Goal: Task Accomplishment & Management: Manage account settings

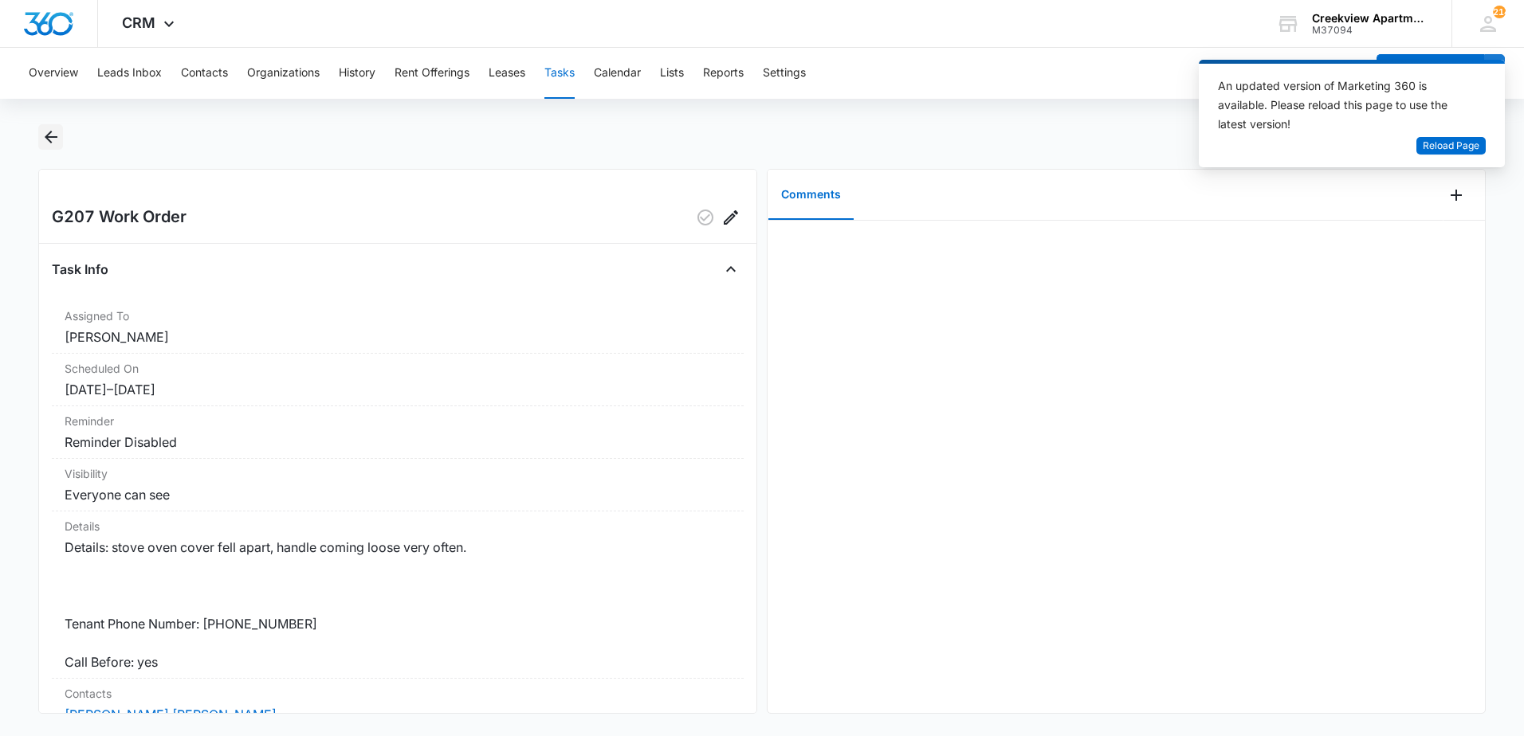
click at [49, 136] on icon "Back" at bounding box center [50, 137] width 19 height 19
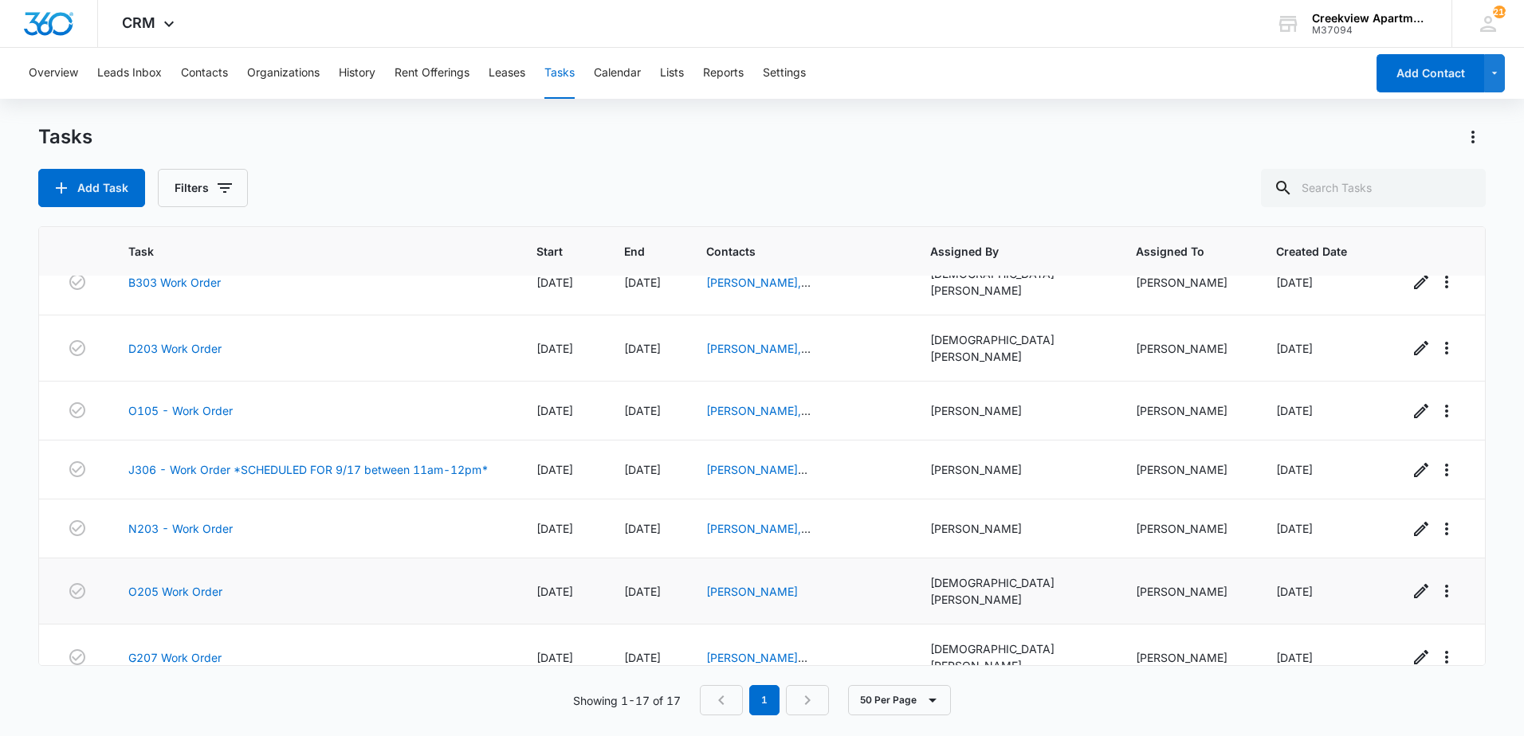
scroll to position [644, 0]
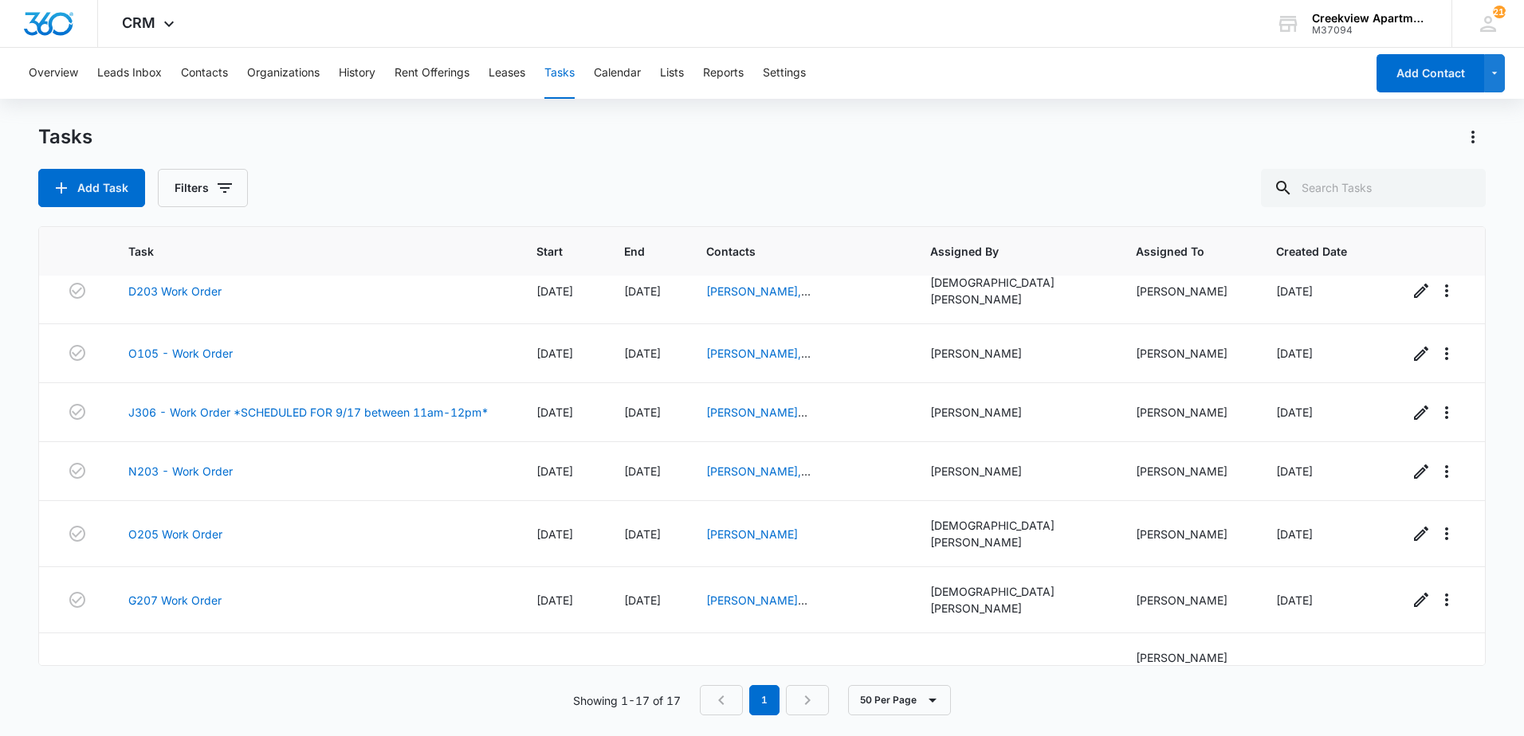
click at [1010, 119] on div "Overview Leads Inbox Contacts Organizations History Rent Offerings Leases Tasks…" at bounding box center [762, 391] width 1524 height 687
click at [196, 568] on td "G207 Work Order" at bounding box center [313, 601] width 408 height 66
click at [199, 592] on link "G207 Work Order" at bounding box center [174, 600] width 93 height 17
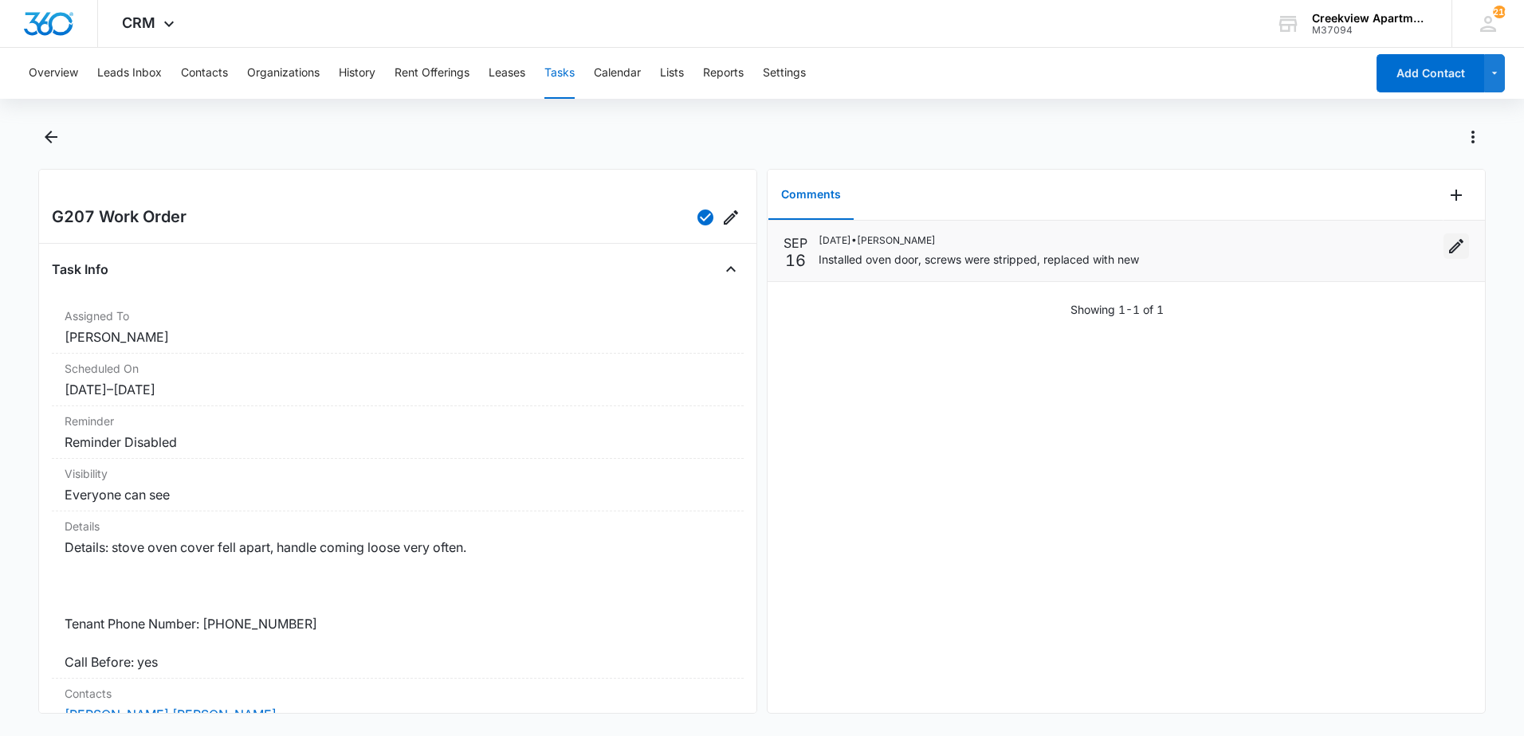
click at [1447, 242] on icon "Edit" at bounding box center [1456, 246] width 19 height 19
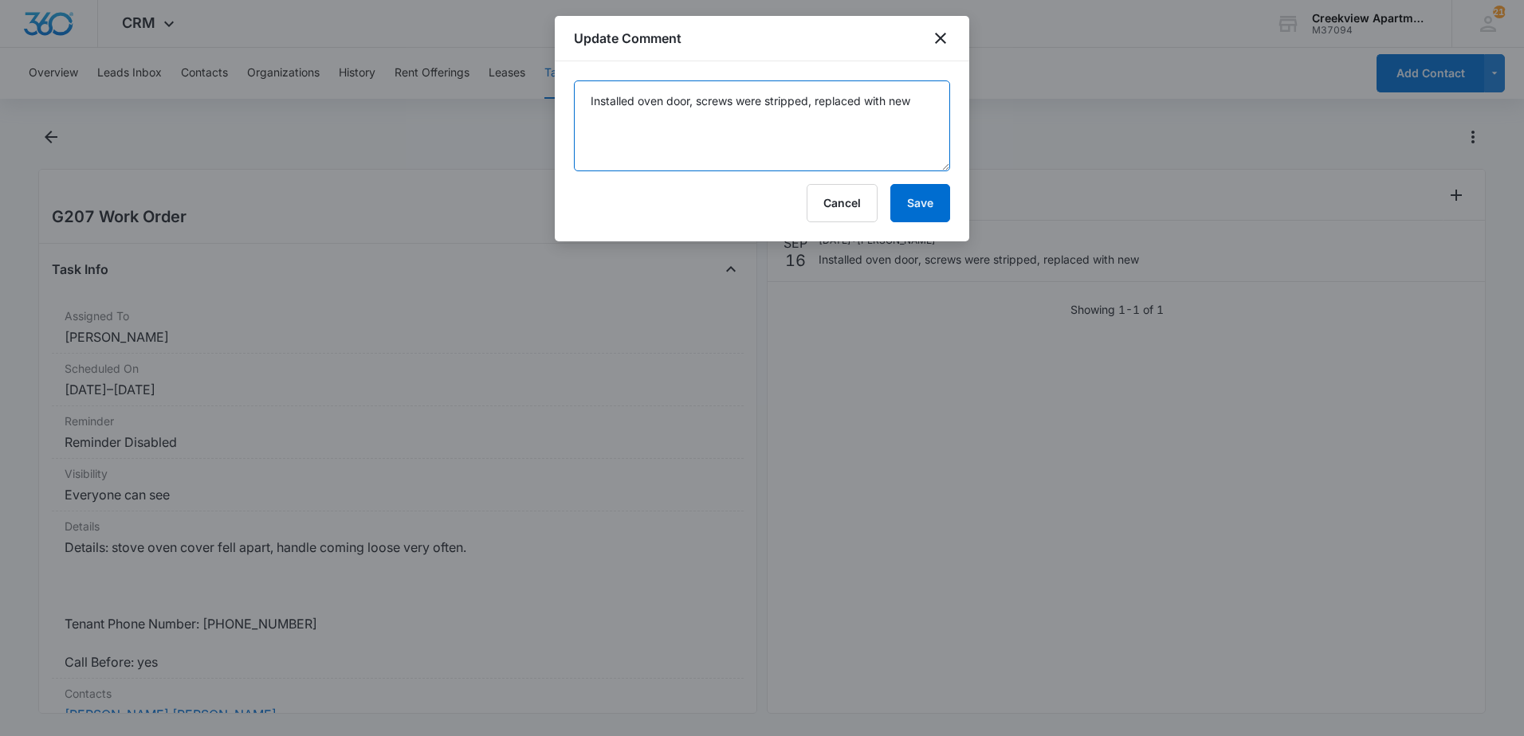
drag, startPoint x: 929, startPoint y: 99, endPoint x: 698, endPoint y: 98, distance: 230.4
click at [698, 98] on textarea "Installed oven door, screws were stripped, replaced with new" at bounding box center [762, 126] width 376 height 91
type textarea "Installed oven door, screws are stripped, will order replacements"
click at [922, 208] on button "Save" at bounding box center [920, 203] width 60 height 38
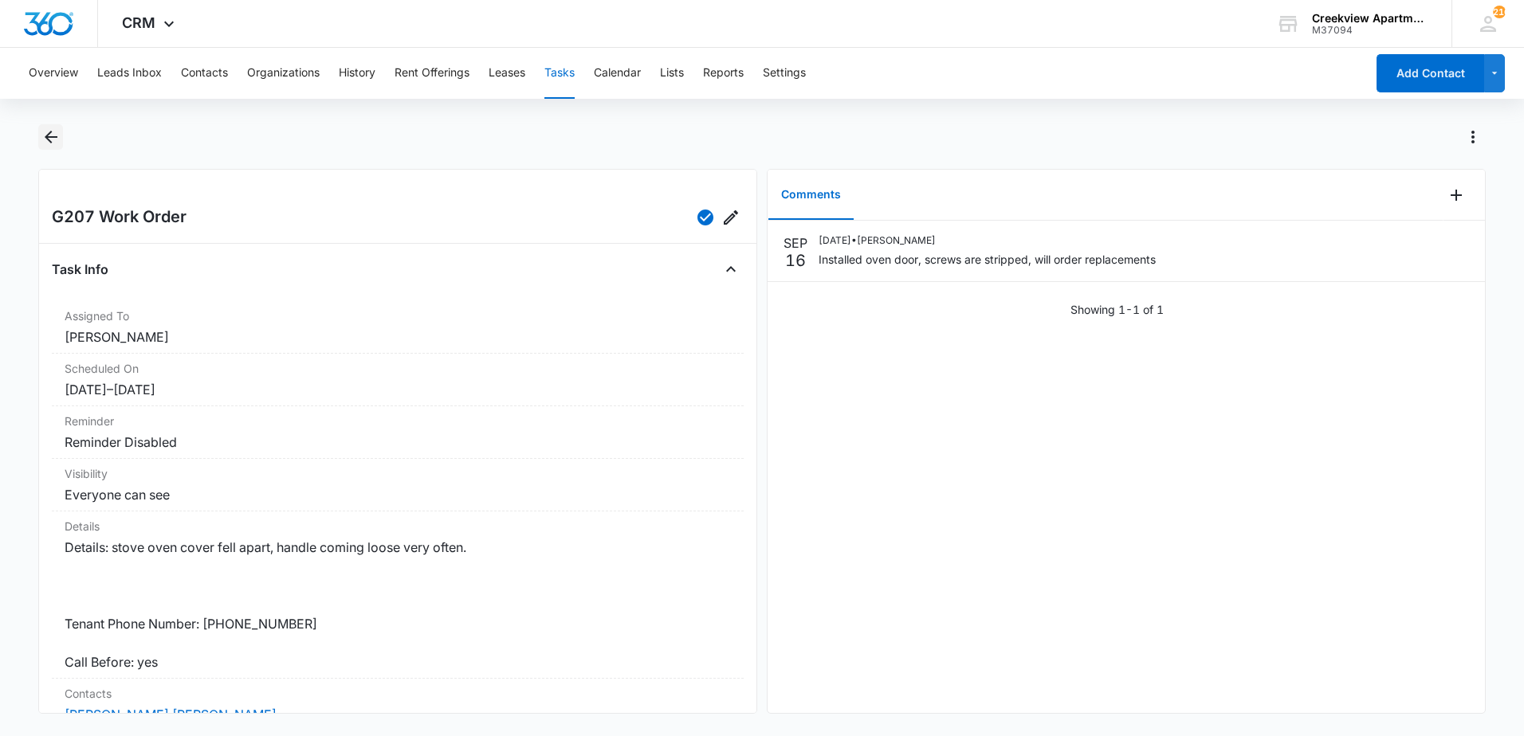
click at [41, 140] on icon "Back" at bounding box center [50, 137] width 19 height 19
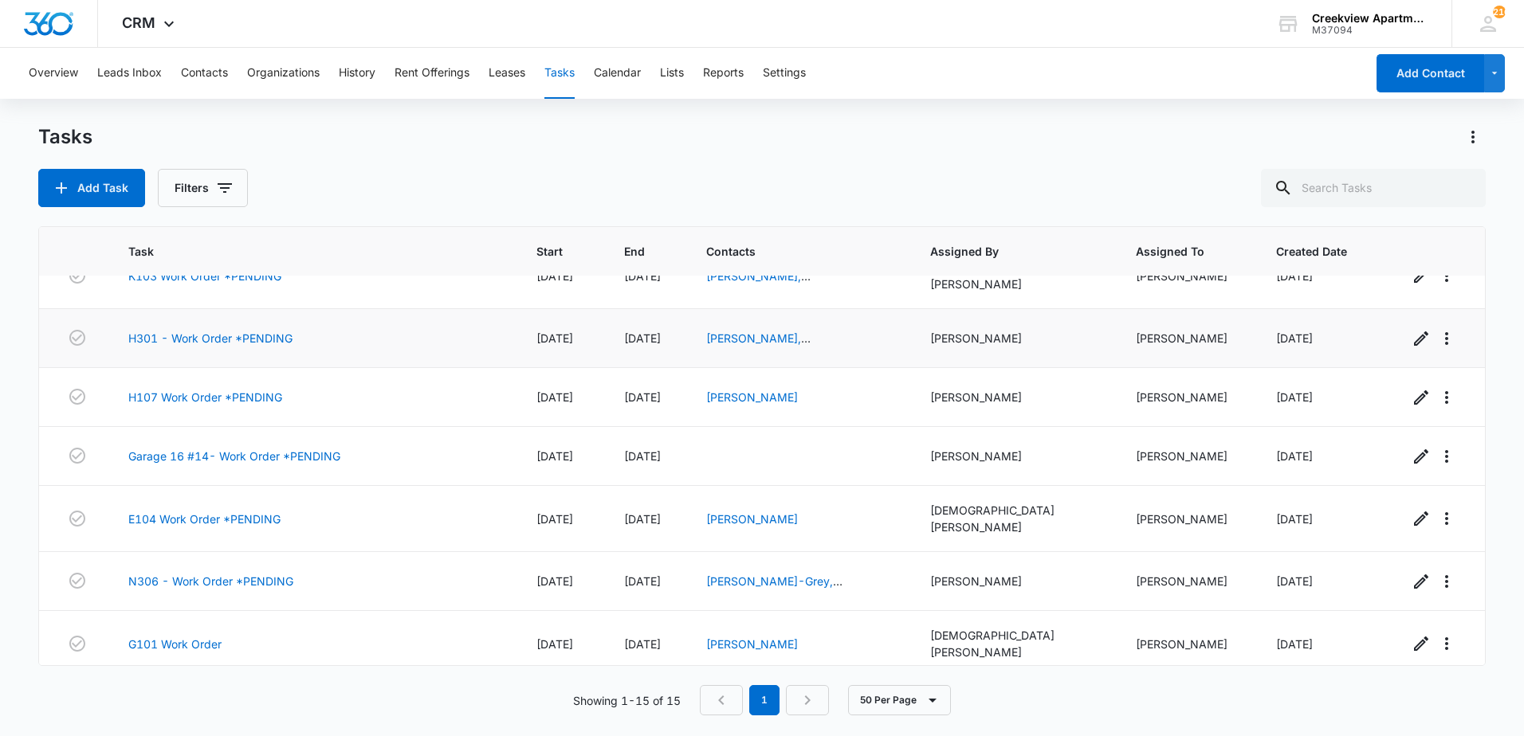
scroll to position [159, 0]
click at [213, 447] on link "Garage 16 #14- Work Order *PENDING" at bounding box center [234, 455] width 212 height 17
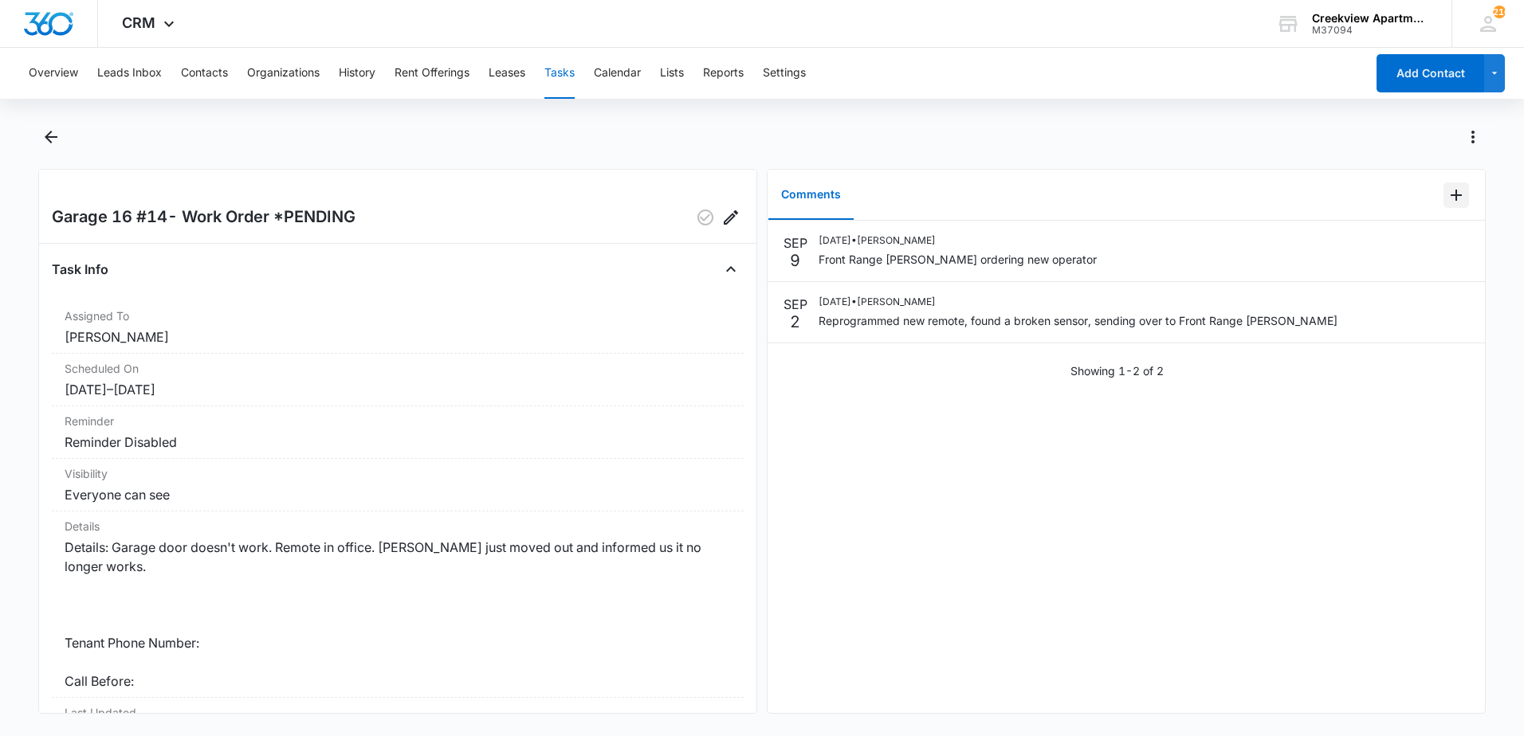
click at [1447, 193] on icon "Add Comment" at bounding box center [1456, 195] width 19 height 19
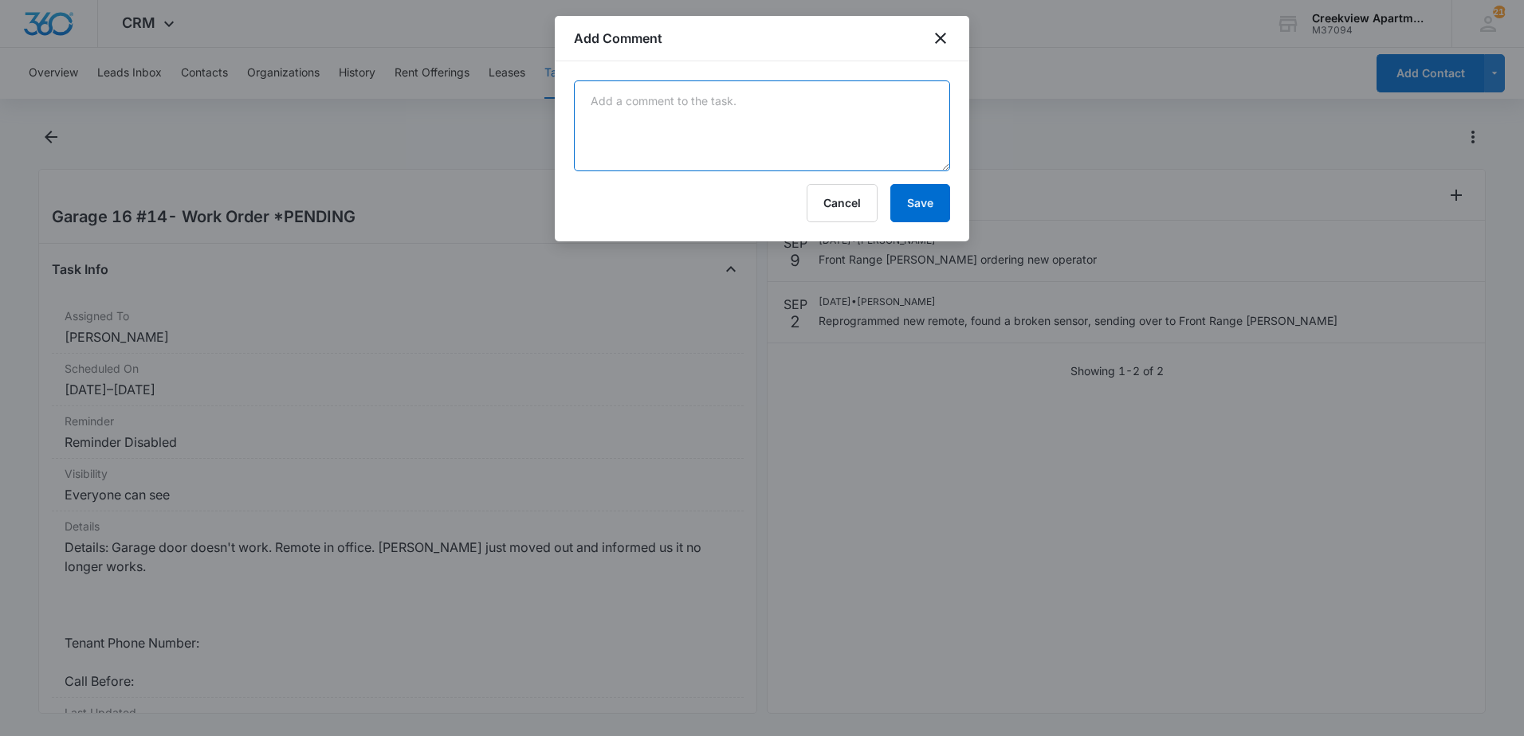
click at [611, 116] on textarea at bounding box center [762, 126] width 376 height 91
type textarea "f"
type textarea "FRR installed new operator [DATE]"
click at [903, 221] on button "Save" at bounding box center [920, 203] width 60 height 38
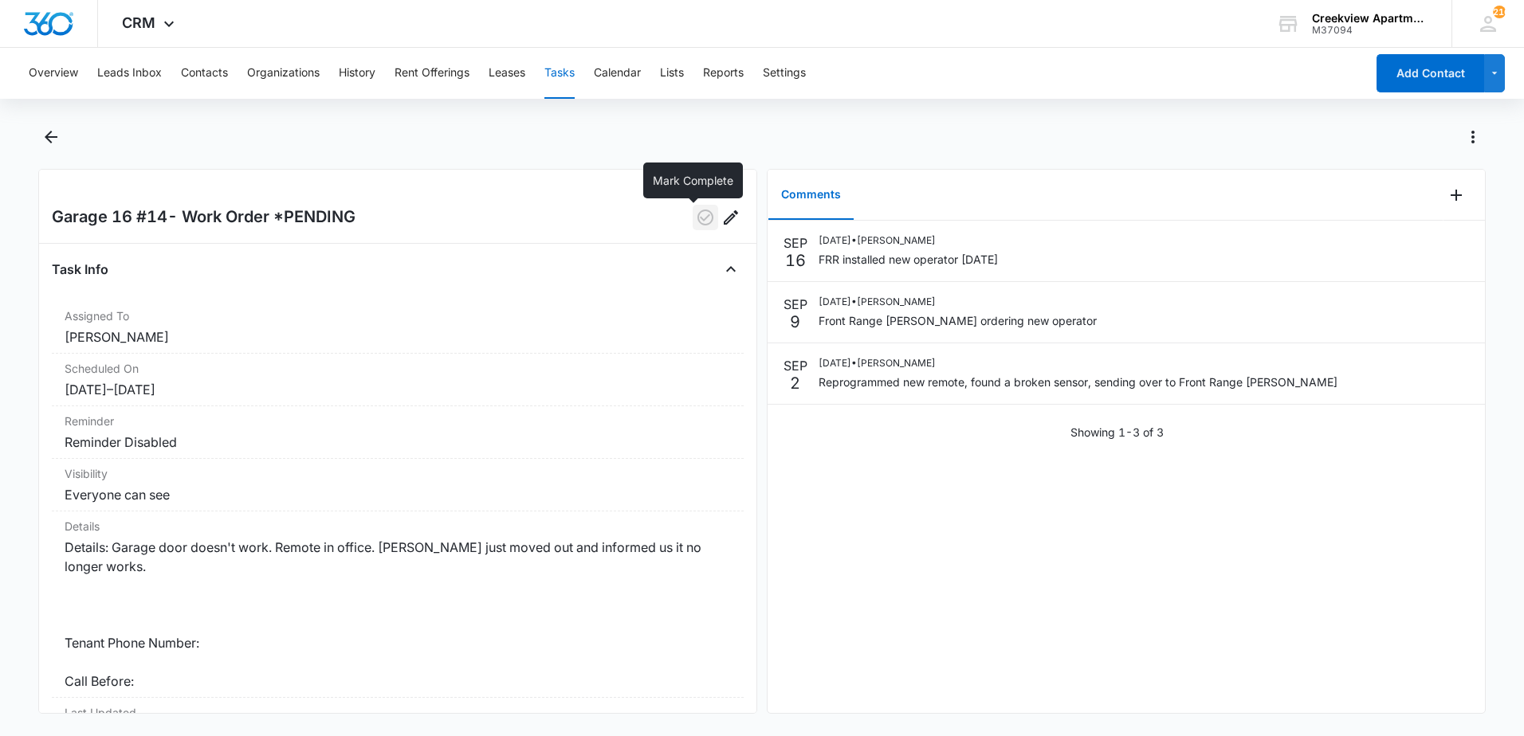
click at [696, 222] on icon "button" at bounding box center [705, 217] width 19 height 19
click at [49, 128] on icon "Back" at bounding box center [50, 137] width 19 height 19
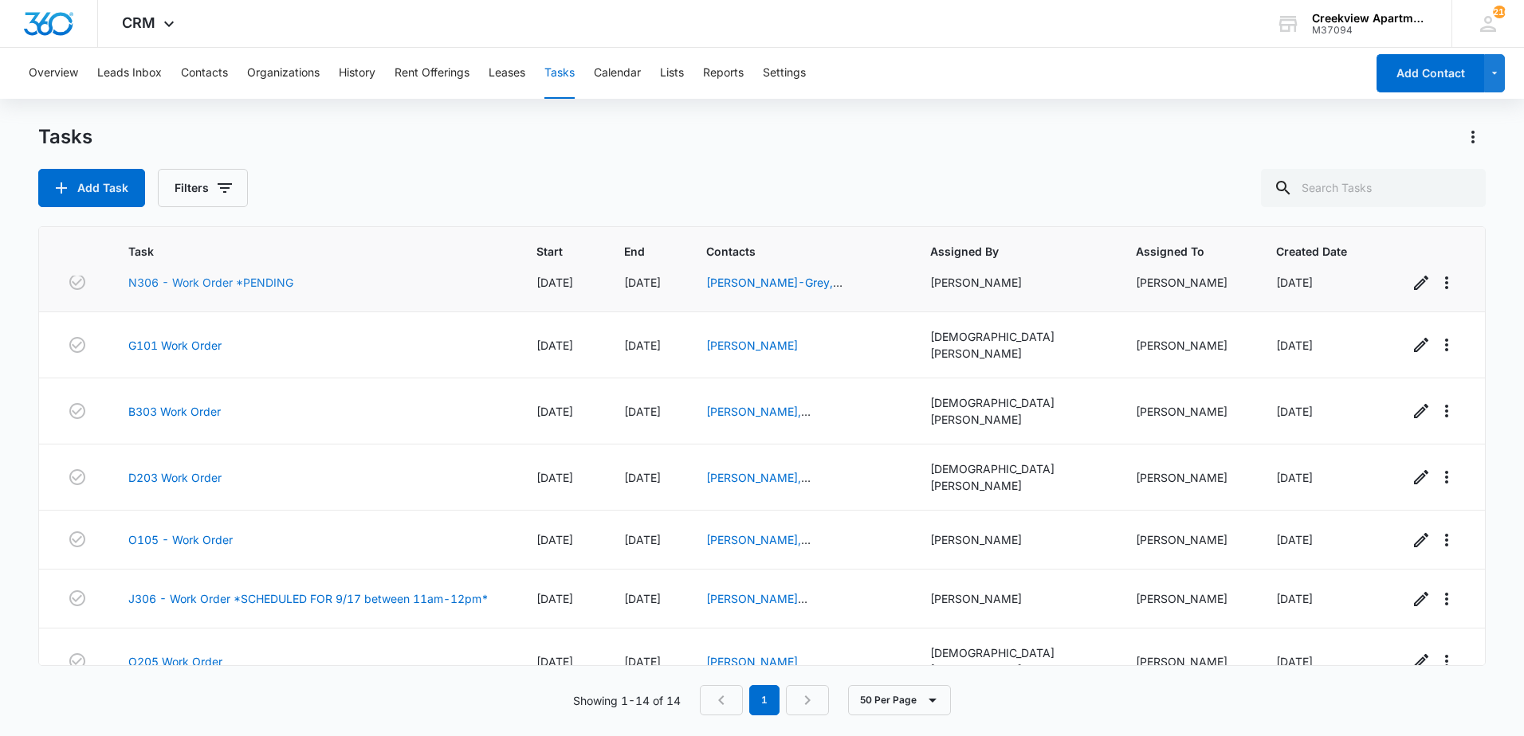
scroll to position [467, 0]
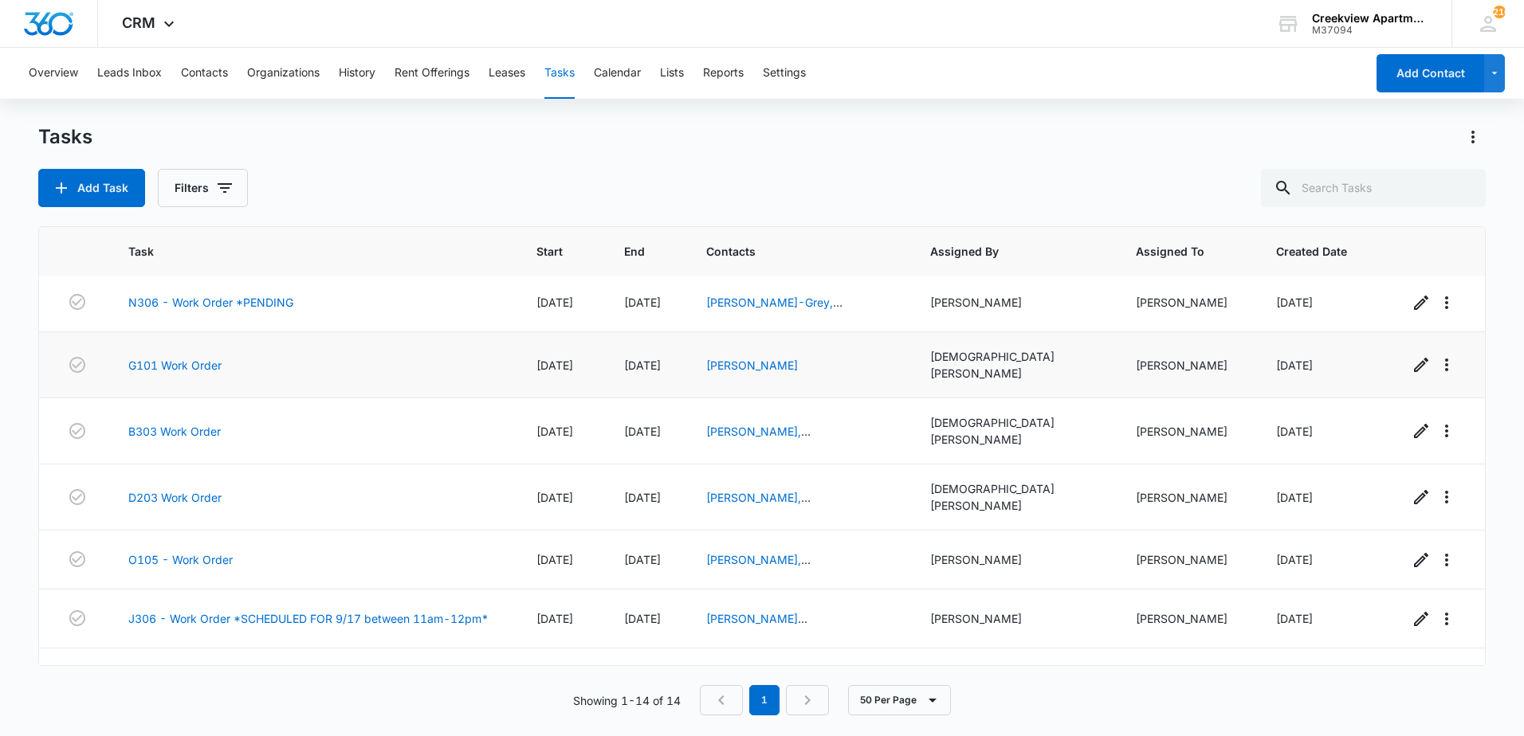
scroll to position [399, 0]
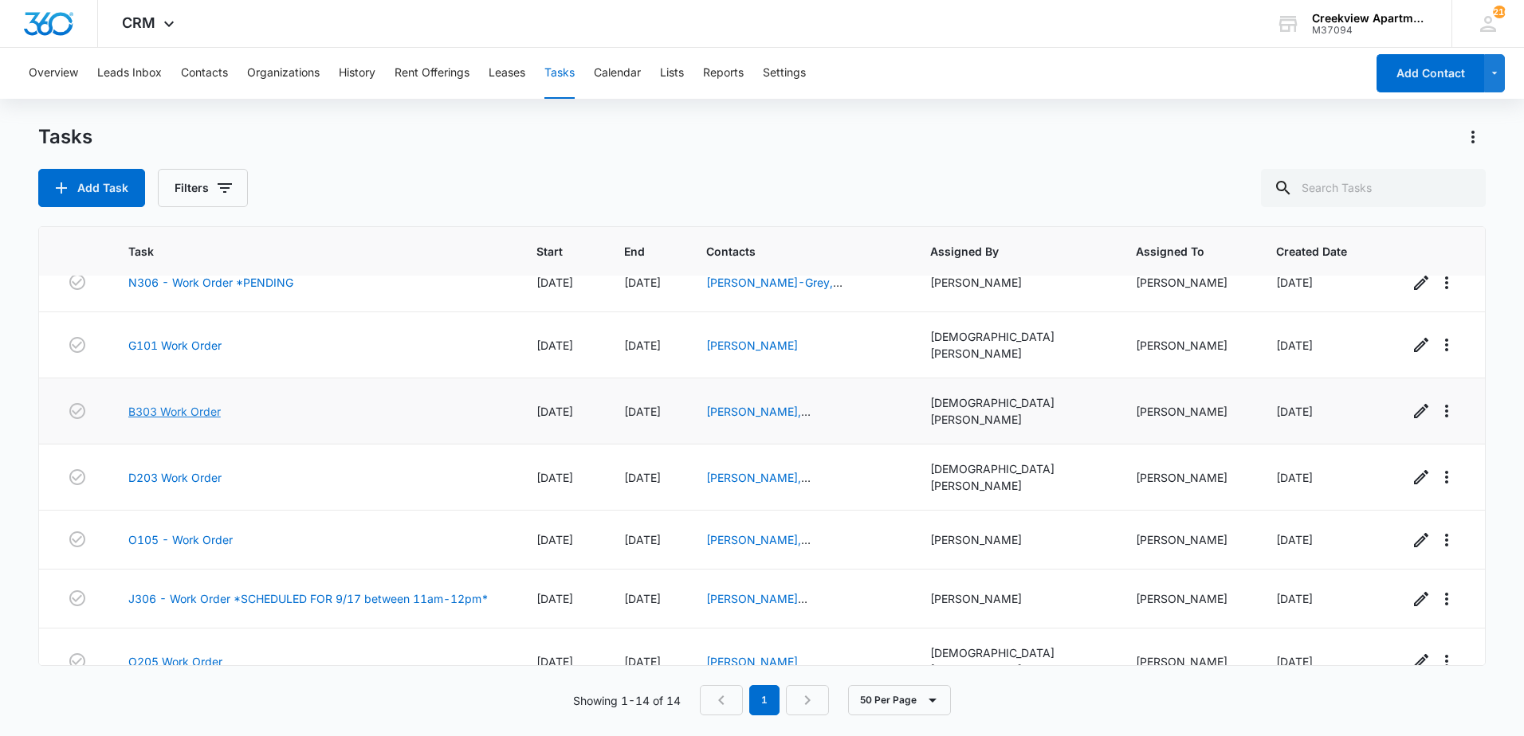
click at [159, 403] on link "B303 Work Order" at bounding box center [174, 411] width 92 height 17
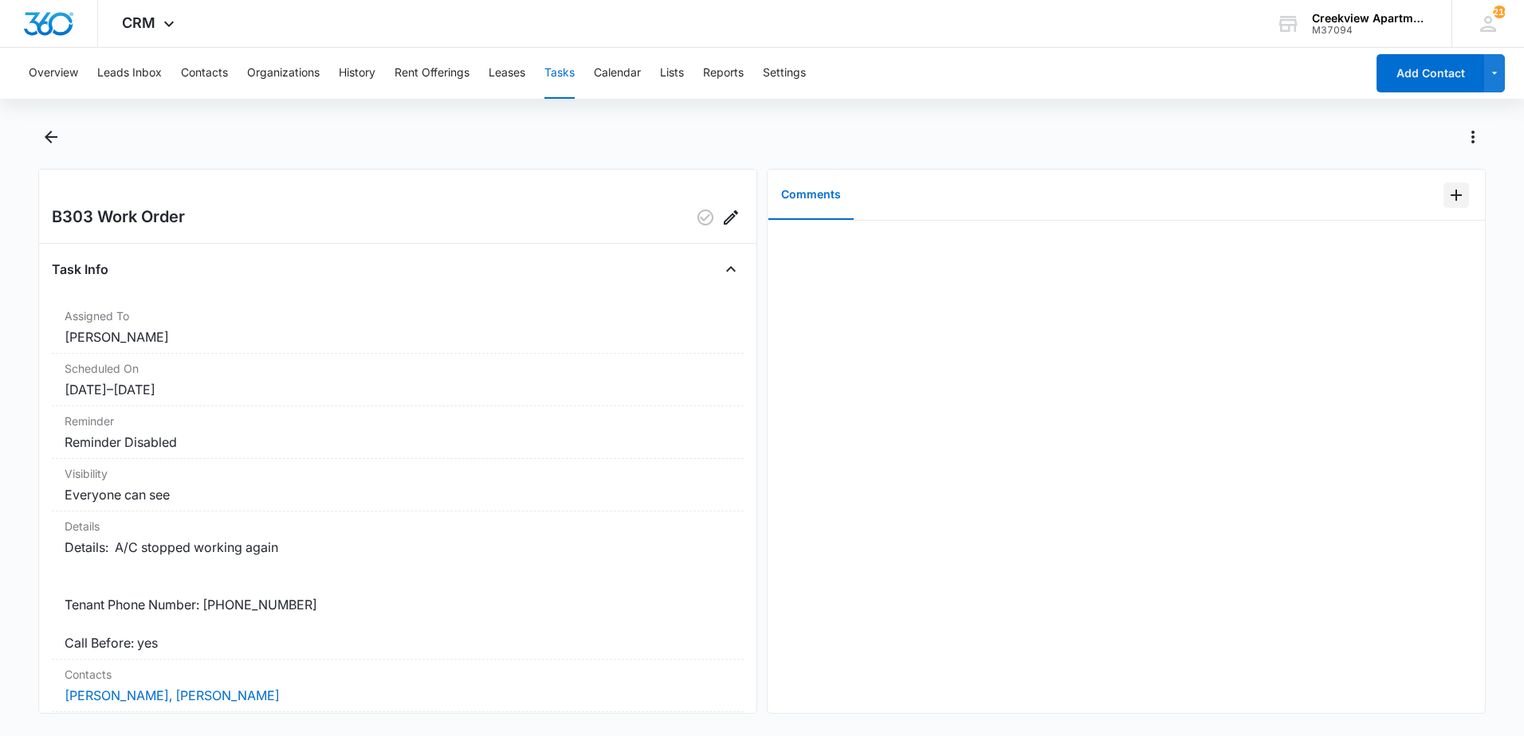
click at [1447, 198] on icon "Add Comment" at bounding box center [1456, 195] width 19 height 19
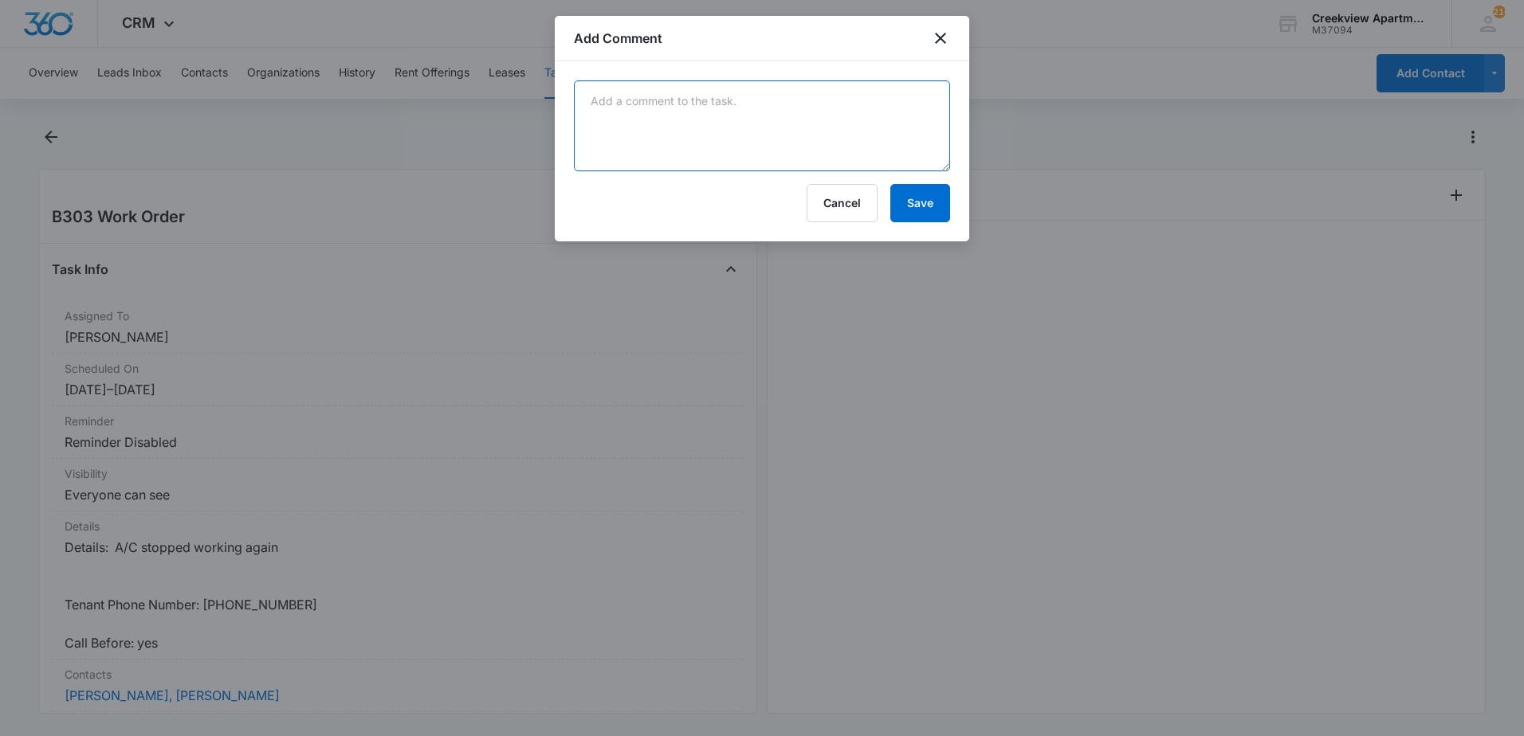
click at [619, 117] on textarea at bounding box center [762, 126] width 376 height 91
type textarea "e"
type textarea "E"
click at [725, 128] on textarea "checked registers and blowing cold air, advised tenant a few recommendations" at bounding box center [762, 126] width 376 height 91
type textarea "checked registers and blowing cold air, advised tenant a few recommendations ho…"
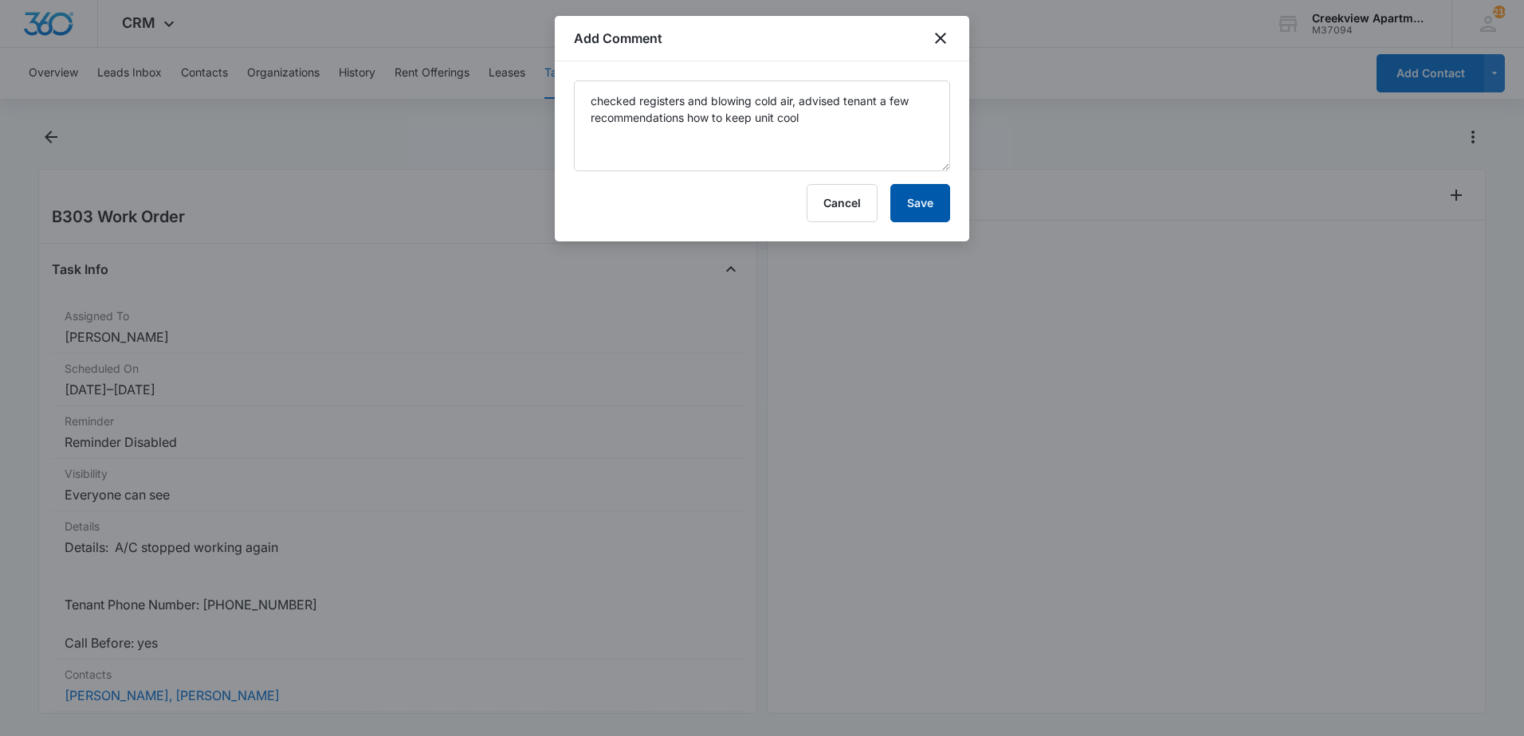
click at [909, 211] on button "Save" at bounding box center [920, 203] width 60 height 38
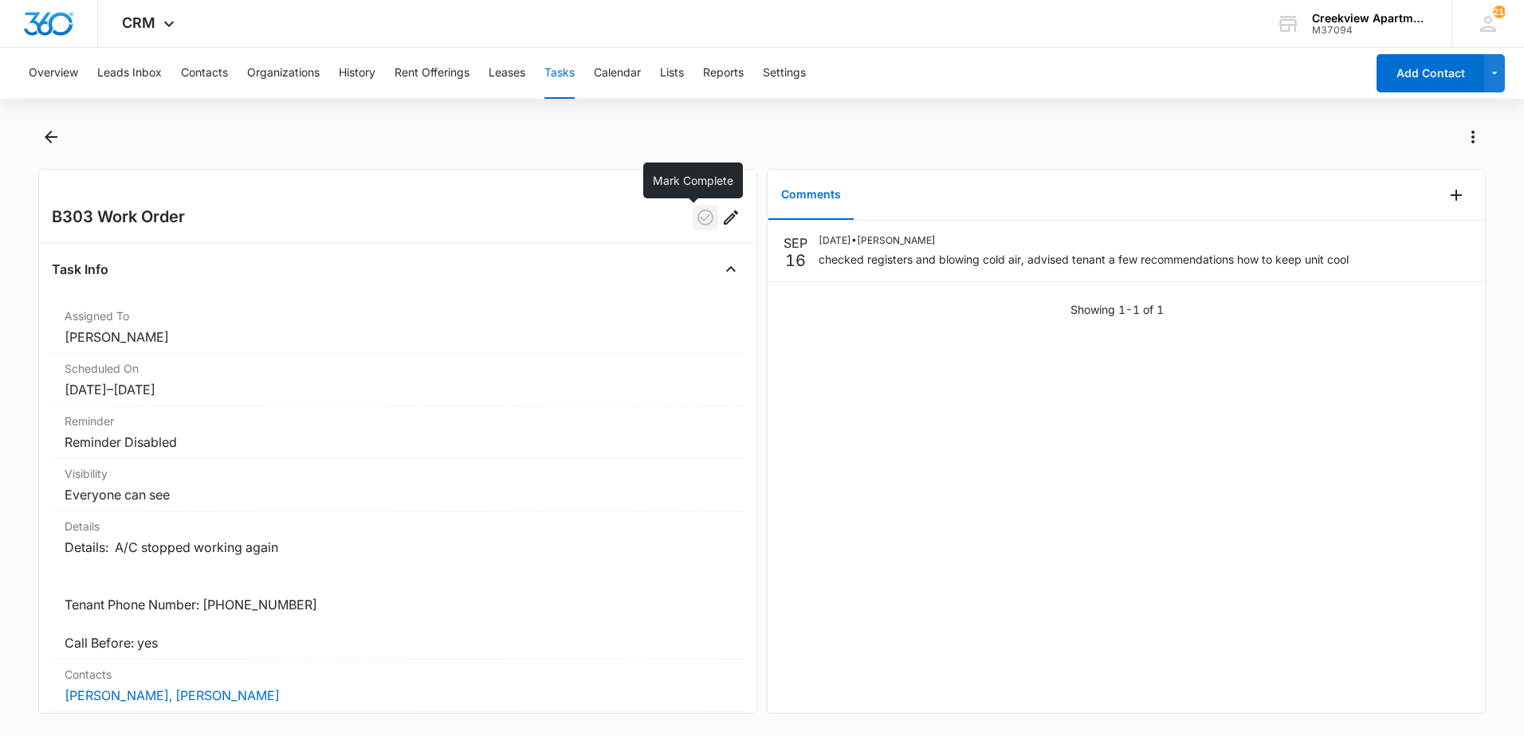
click at [697, 212] on icon "button" at bounding box center [705, 218] width 16 height 16
click at [57, 134] on icon "Back" at bounding box center [50, 137] width 19 height 19
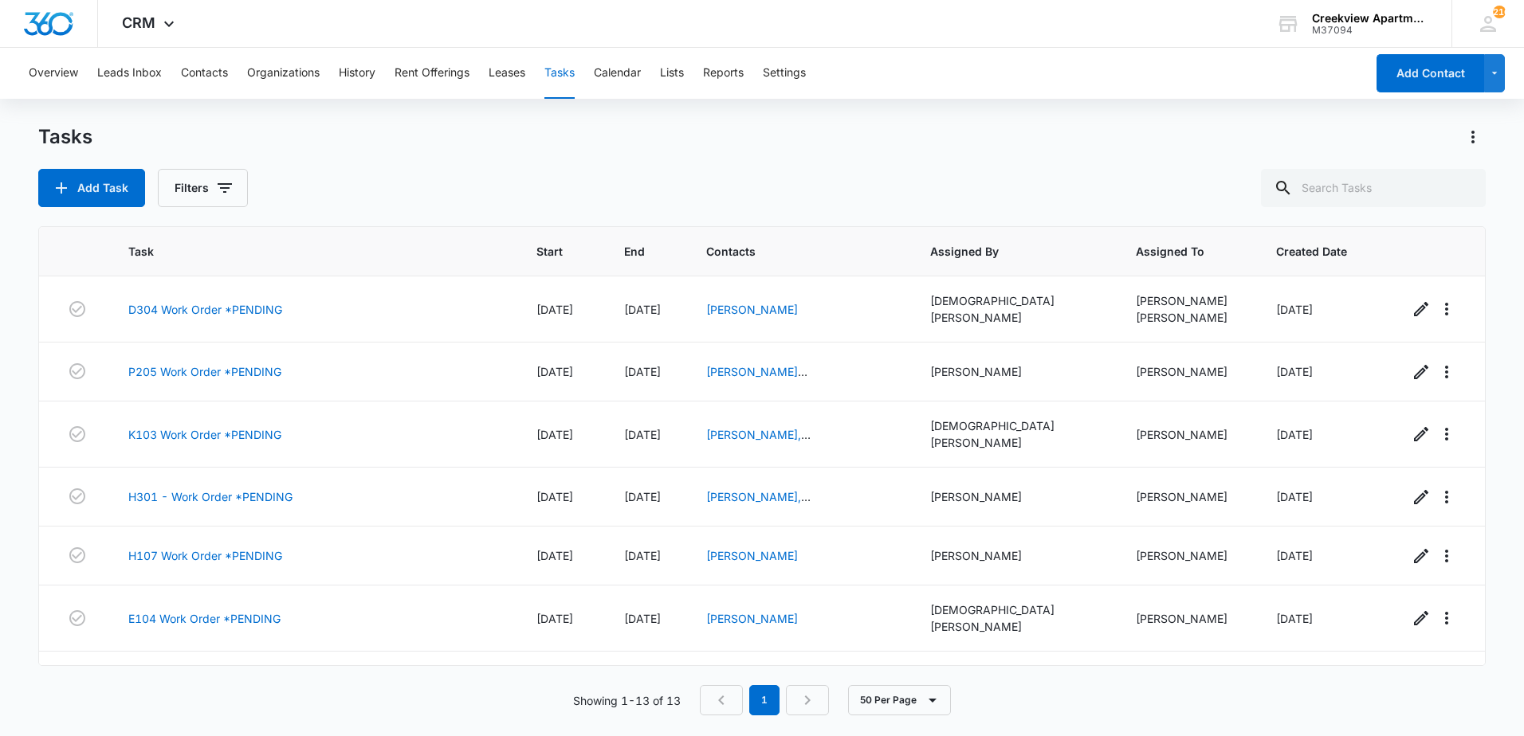
click at [404, 147] on div "Tasks" at bounding box center [761, 137] width 1447 height 26
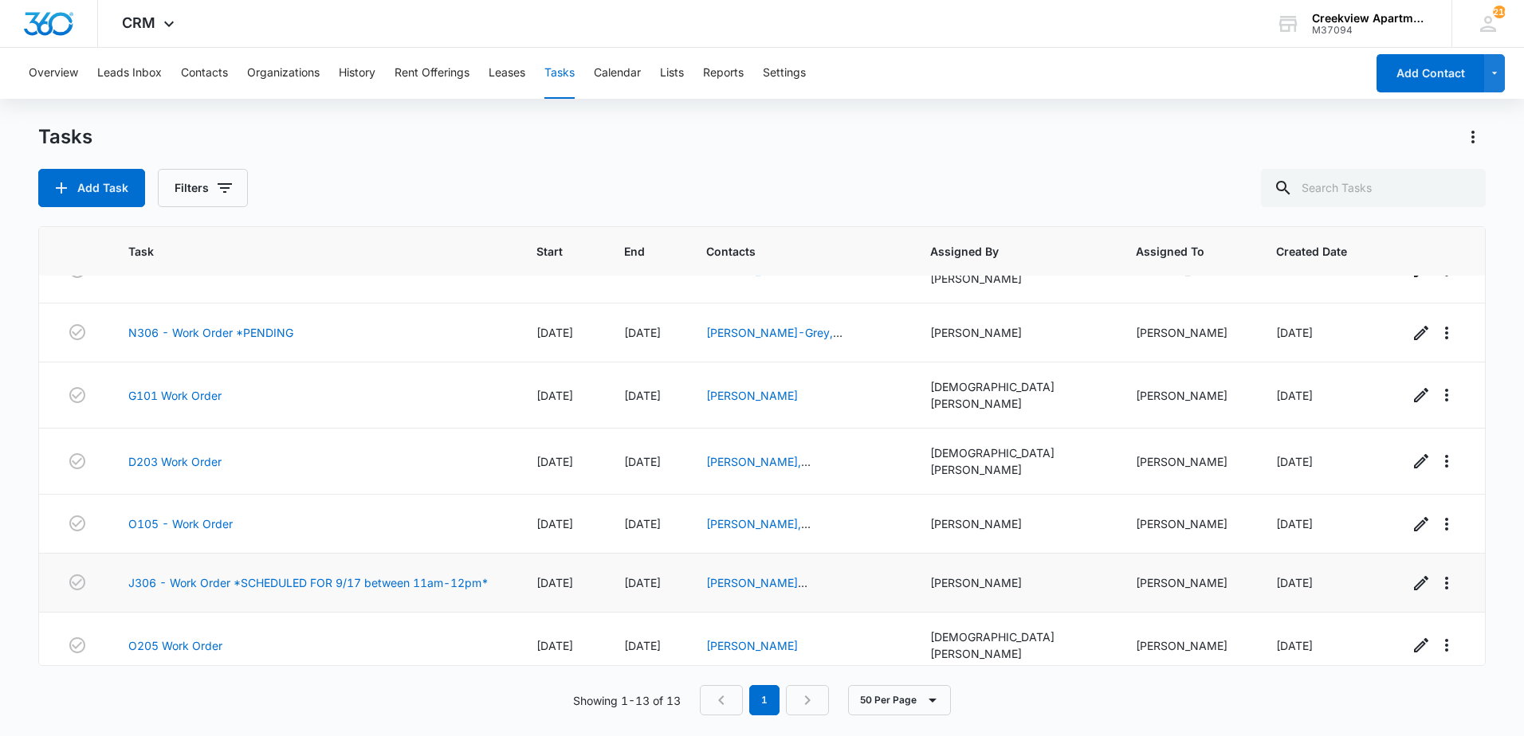
scroll to position [408, 0]
